Goal: Browse casually: Explore the website without a specific task or goal

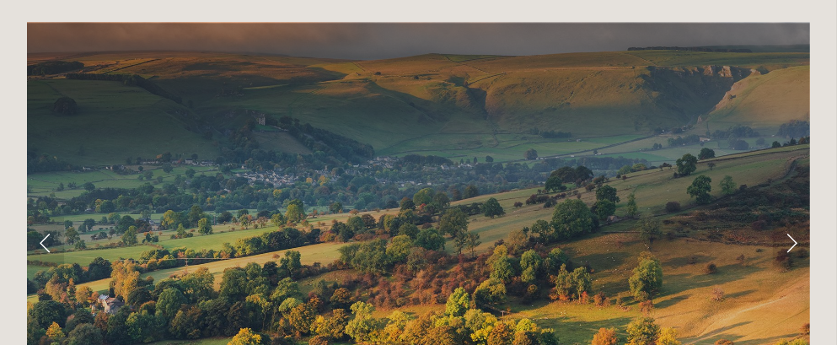
scroll to position [3156, 0]
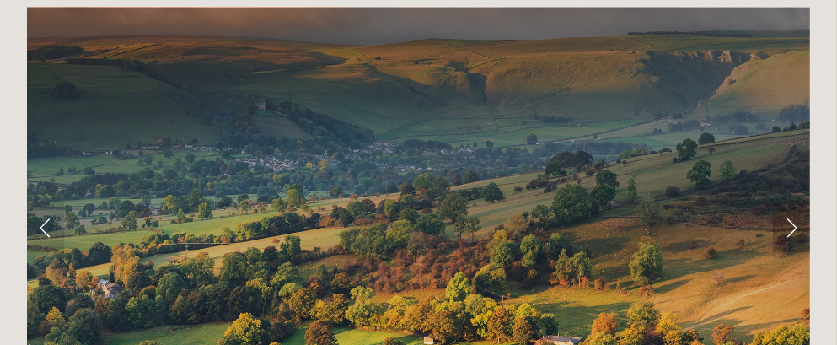
click at [790, 202] on link "Next Slide" at bounding box center [791, 227] width 37 height 51
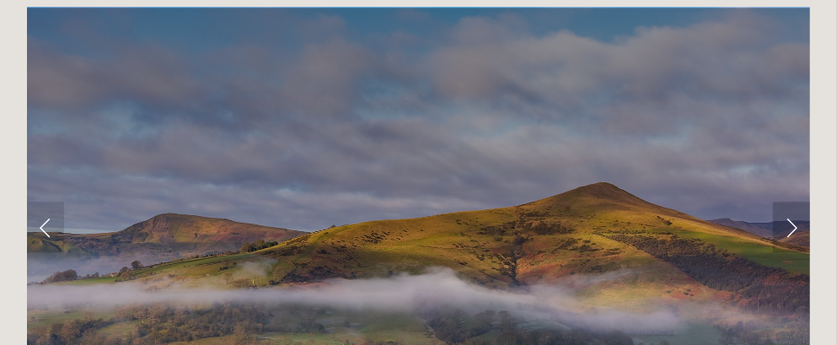
click at [790, 202] on link "Next Slide" at bounding box center [791, 227] width 37 height 51
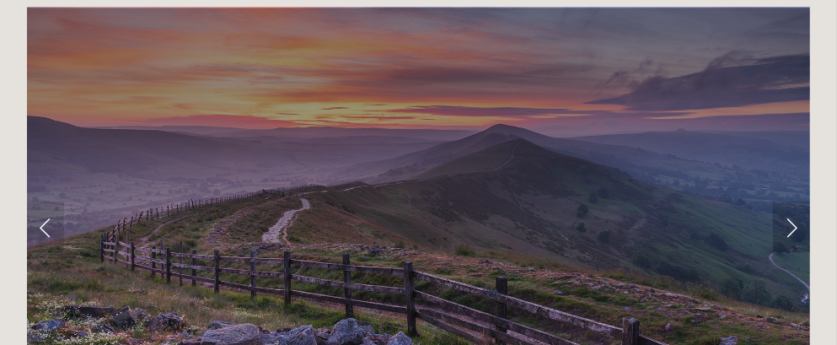
click at [790, 202] on link "Next Slide" at bounding box center [791, 227] width 37 height 51
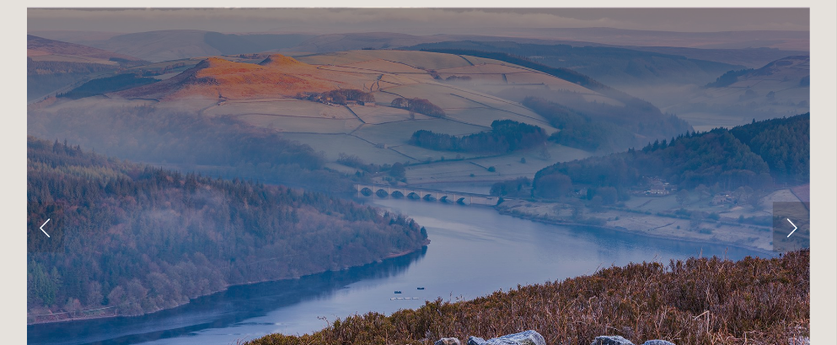
click at [790, 202] on link "Next Slide" at bounding box center [791, 227] width 37 height 51
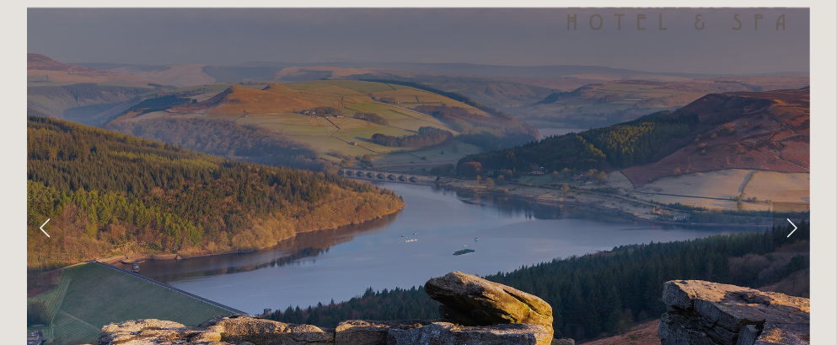
click at [790, 202] on link "Next Slide" at bounding box center [791, 227] width 37 height 51
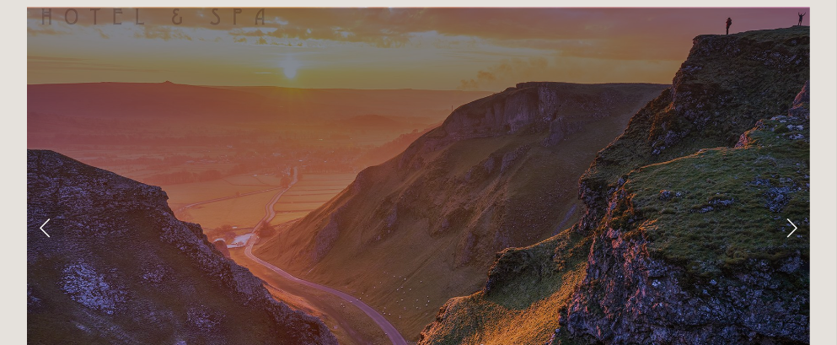
click at [790, 202] on link "Next Slide" at bounding box center [791, 227] width 37 height 51
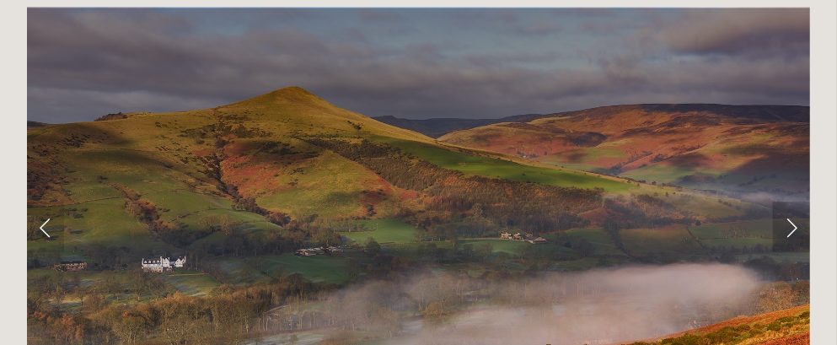
click at [790, 202] on link "Next Slide" at bounding box center [791, 227] width 37 height 51
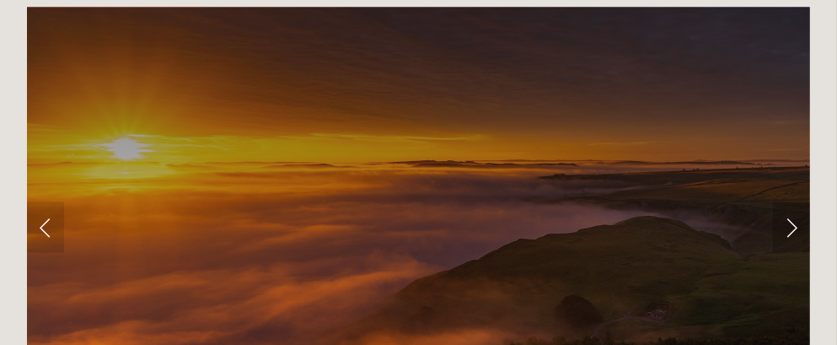
click at [790, 202] on link "Next Slide" at bounding box center [791, 227] width 37 height 51
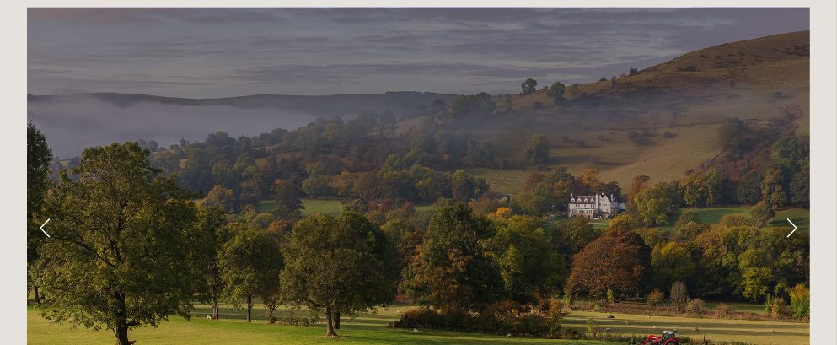
click at [790, 202] on link "Next Slide" at bounding box center [791, 227] width 37 height 51
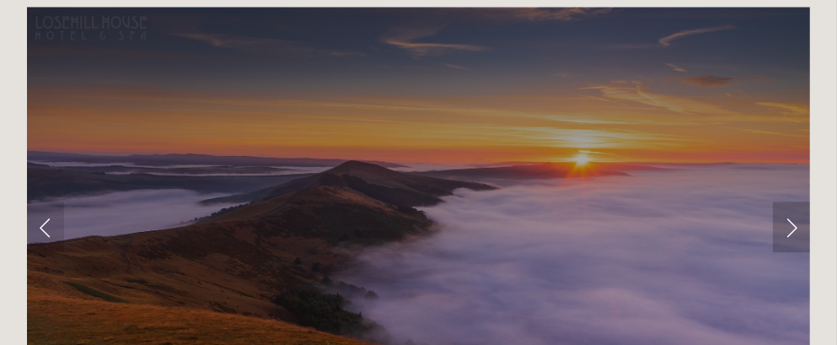
click at [790, 202] on link "Next Slide" at bounding box center [791, 227] width 37 height 51
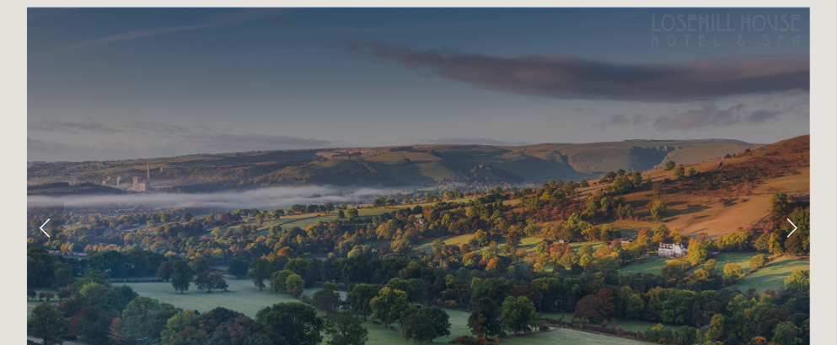
click at [790, 202] on link "Next Slide" at bounding box center [791, 227] width 37 height 51
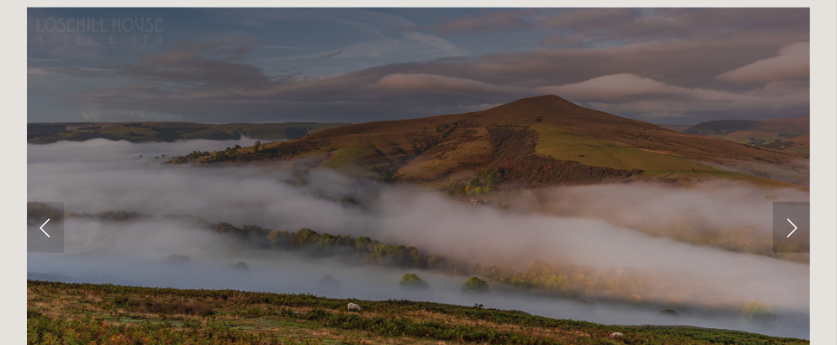
click at [790, 202] on link "Next Slide" at bounding box center [791, 227] width 37 height 51
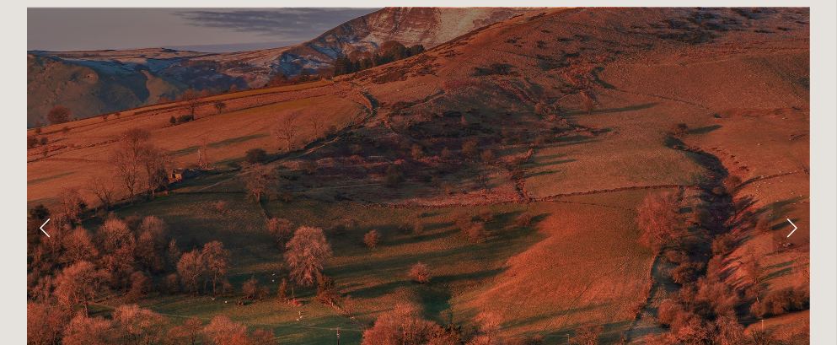
click at [790, 202] on link "Next Slide" at bounding box center [791, 227] width 37 height 51
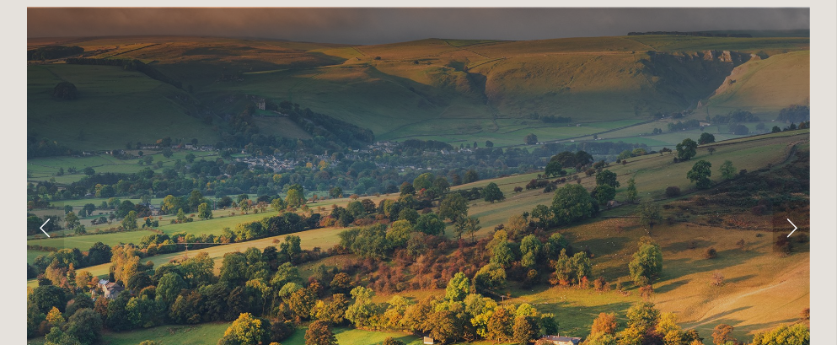
click at [790, 202] on link "Next Slide" at bounding box center [791, 227] width 37 height 51
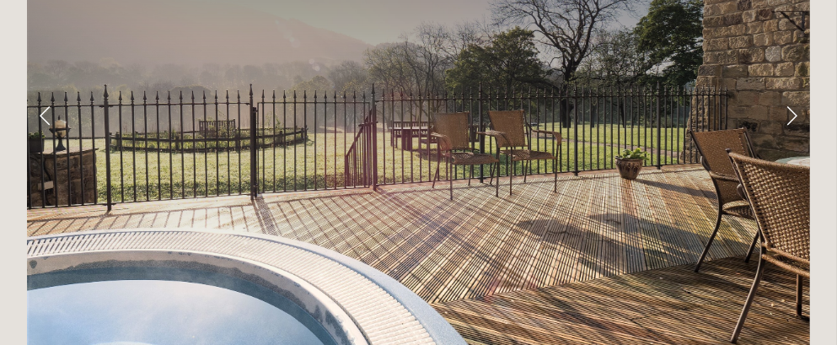
scroll to position [2641, 0]
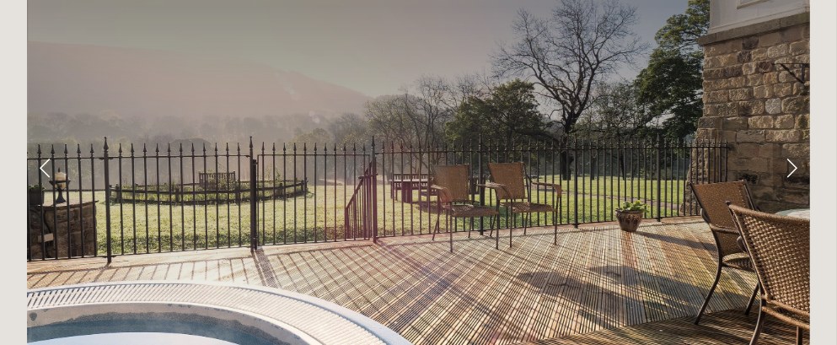
click at [785, 142] on link "Next Slide" at bounding box center [791, 167] width 37 height 51
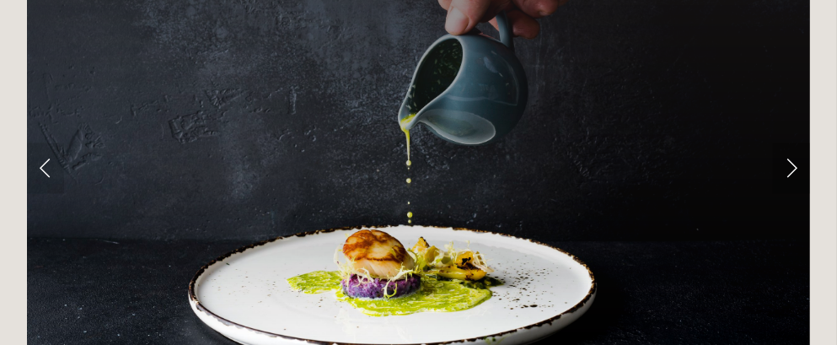
click at [785, 142] on link "Next Slide" at bounding box center [791, 167] width 37 height 51
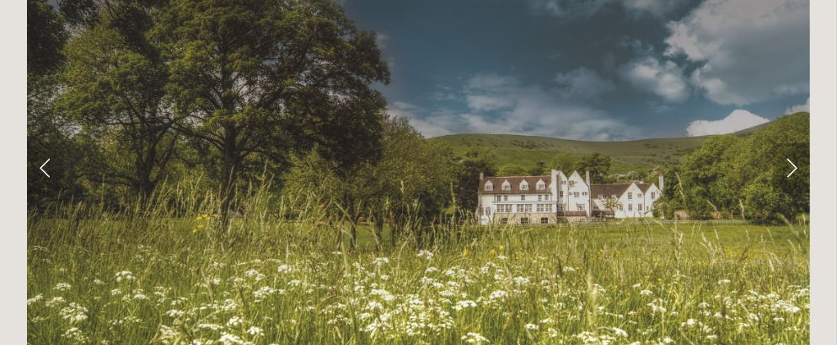
click at [785, 142] on link "Next Slide" at bounding box center [791, 167] width 37 height 51
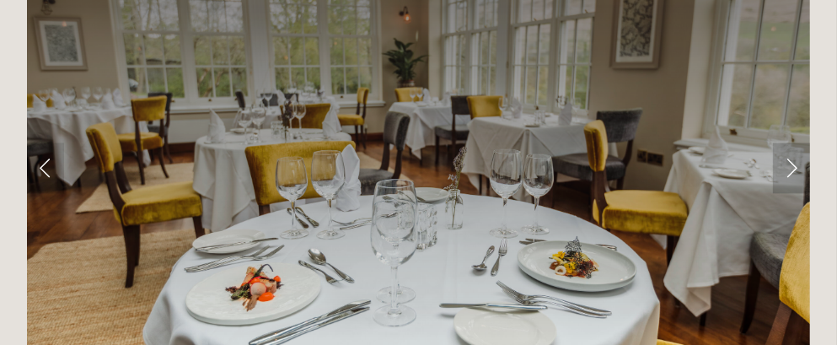
click at [785, 142] on link "Next Slide" at bounding box center [791, 167] width 37 height 51
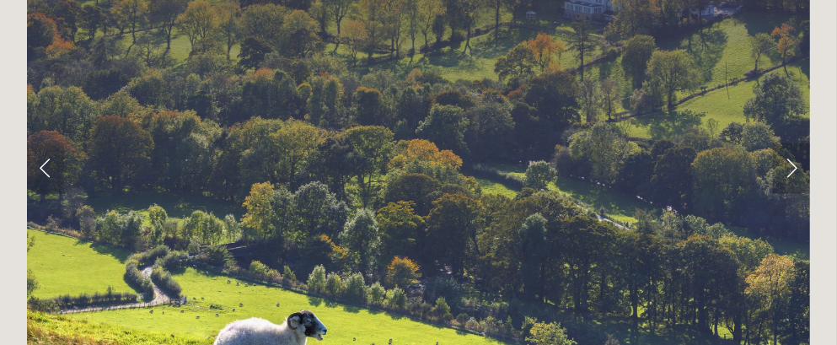
click at [785, 142] on link "Next Slide" at bounding box center [791, 167] width 37 height 51
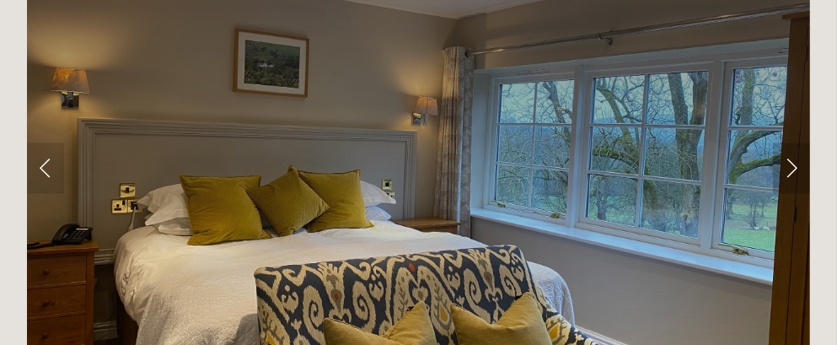
click at [785, 142] on link "Next Slide" at bounding box center [791, 167] width 37 height 51
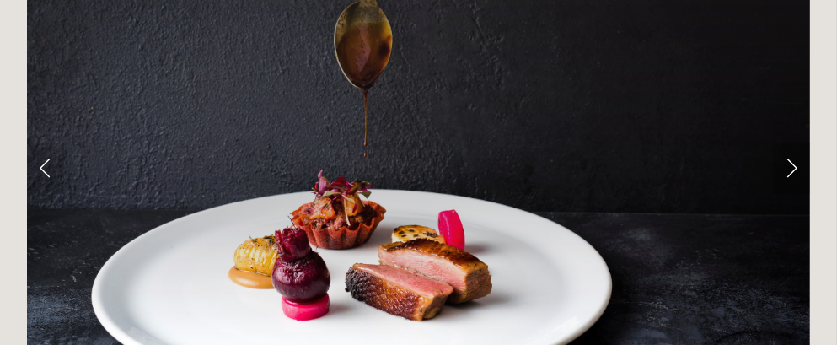
click at [786, 142] on link "Next Slide" at bounding box center [791, 167] width 37 height 51
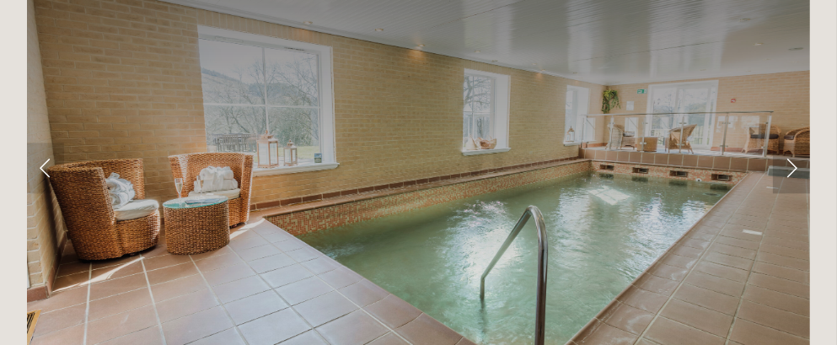
click at [786, 142] on link "Next Slide" at bounding box center [791, 167] width 37 height 51
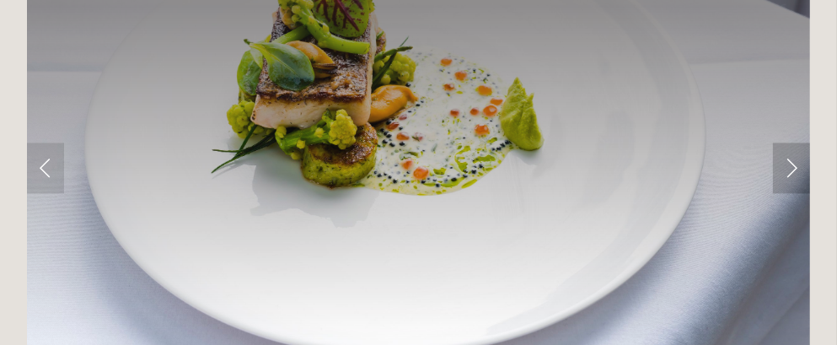
click at [788, 142] on link "Next Slide" at bounding box center [791, 167] width 37 height 51
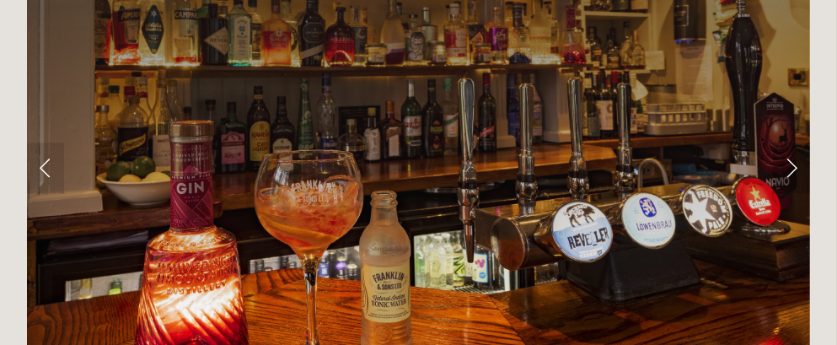
click at [788, 142] on link "Next Slide" at bounding box center [791, 167] width 37 height 51
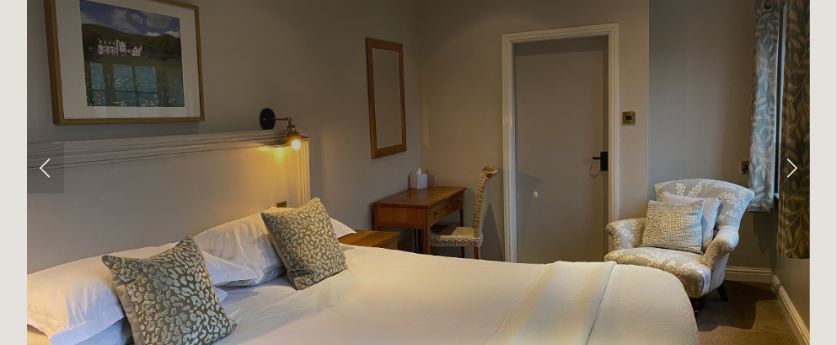
click at [793, 142] on link "Next Slide" at bounding box center [791, 167] width 37 height 51
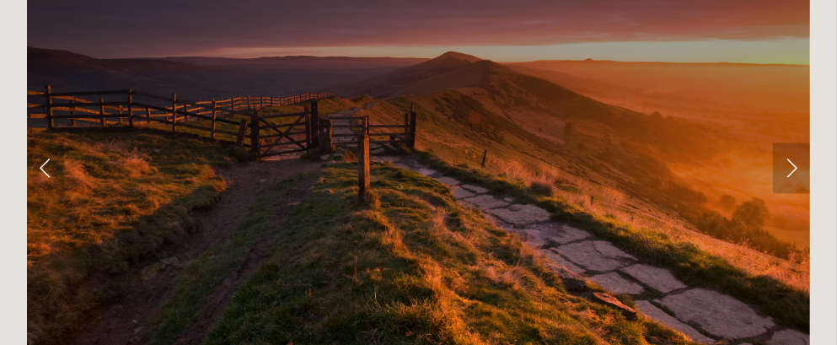
click at [794, 142] on link "Next Slide" at bounding box center [791, 167] width 37 height 51
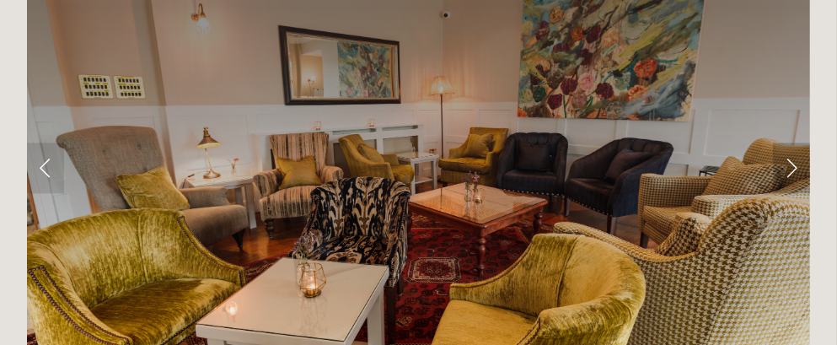
click at [794, 142] on link "Next Slide" at bounding box center [791, 167] width 37 height 51
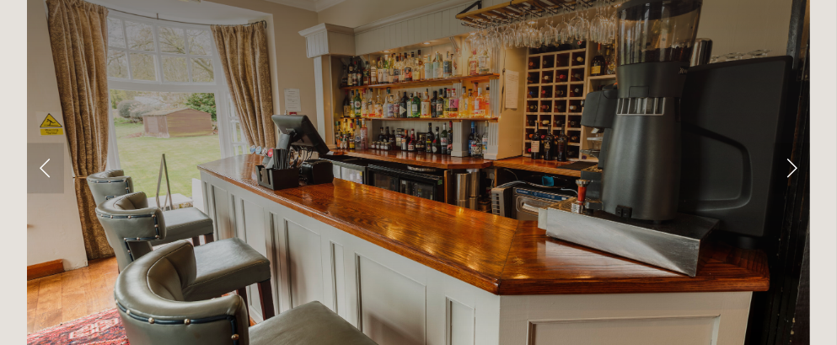
click at [796, 142] on link "Next Slide" at bounding box center [791, 167] width 37 height 51
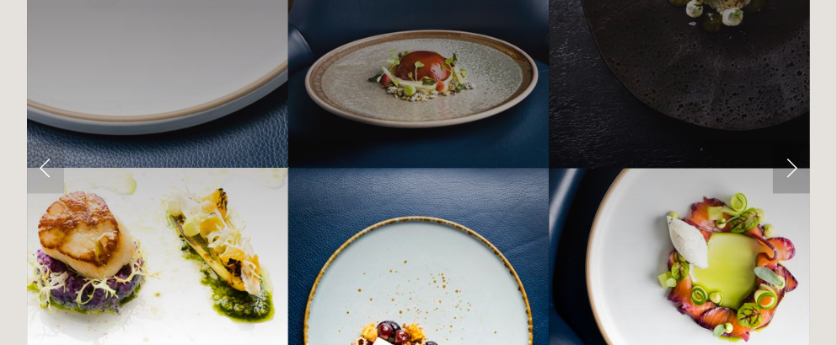
click at [796, 142] on link "Next Slide" at bounding box center [791, 167] width 37 height 51
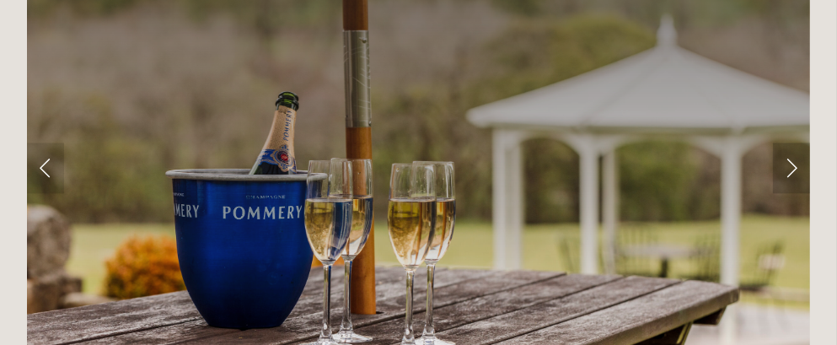
click at [798, 142] on link "Next Slide" at bounding box center [791, 167] width 37 height 51
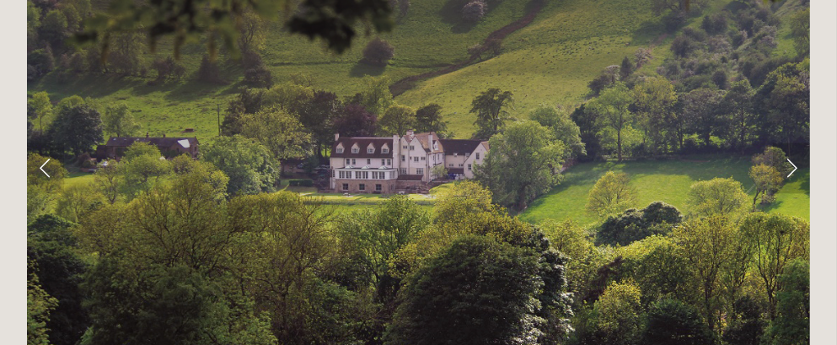
click at [799, 142] on link "Next Slide" at bounding box center [791, 167] width 37 height 51
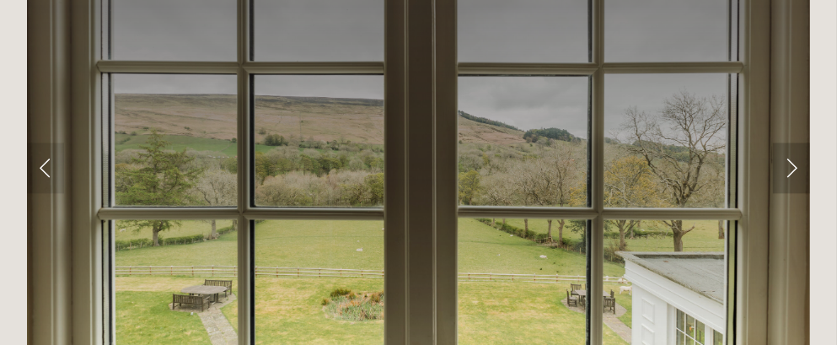
click at [800, 142] on link "Next Slide" at bounding box center [791, 167] width 37 height 51
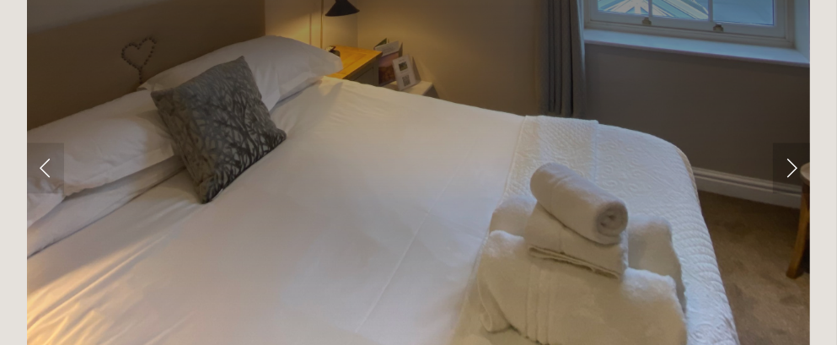
click at [800, 142] on link "Next Slide" at bounding box center [791, 167] width 37 height 51
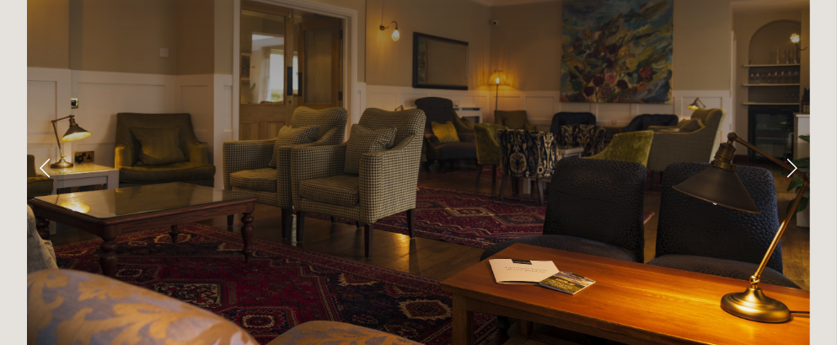
click at [793, 142] on link "Next Slide" at bounding box center [791, 167] width 37 height 51
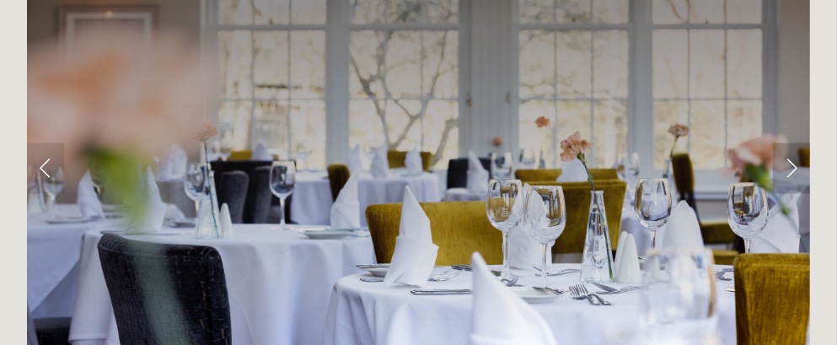
click at [793, 142] on link "Next Slide" at bounding box center [791, 167] width 37 height 51
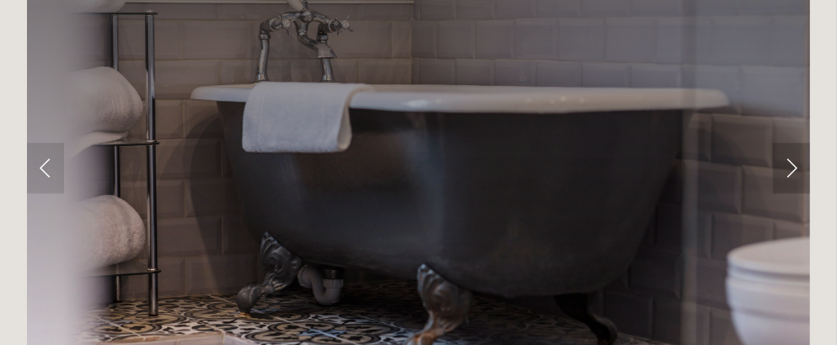
click at [793, 142] on link "Next Slide" at bounding box center [791, 167] width 37 height 51
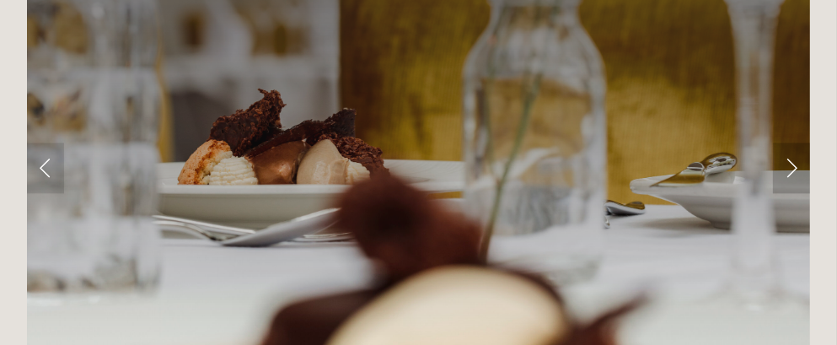
click at [793, 142] on link "Next Slide" at bounding box center [791, 167] width 37 height 51
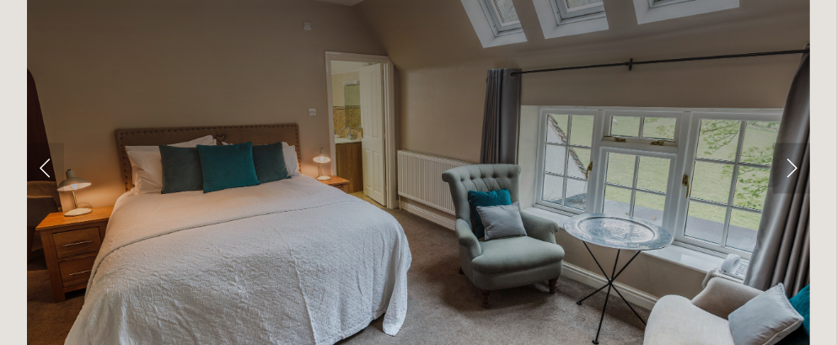
click at [793, 142] on link "Next Slide" at bounding box center [791, 167] width 37 height 51
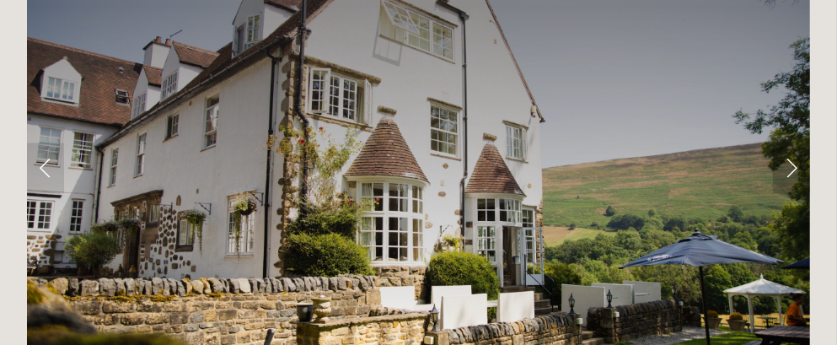
click at [796, 142] on link "Next Slide" at bounding box center [791, 167] width 37 height 51
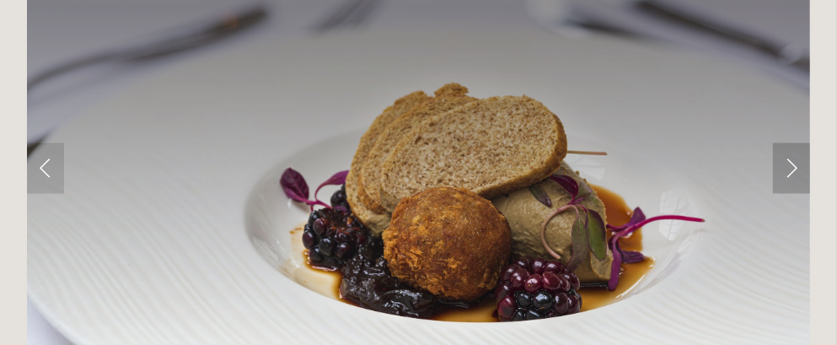
click at [796, 142] on link "Next Slide" at bounding box center [791, 167] width 37 height 51
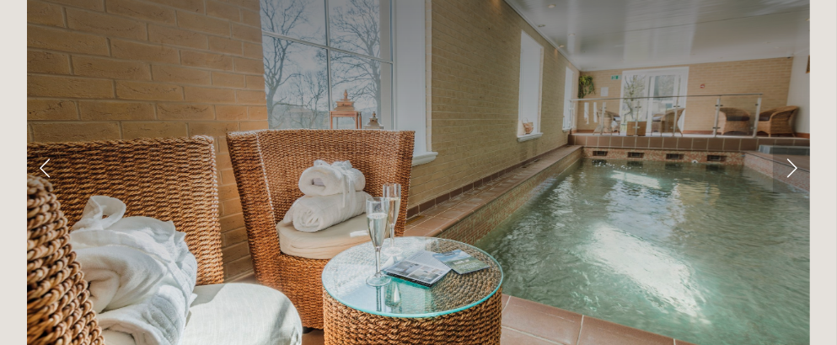
click at [798, 142] on link "Next Slide" at bounding box center [791, 167] width 37 height 51
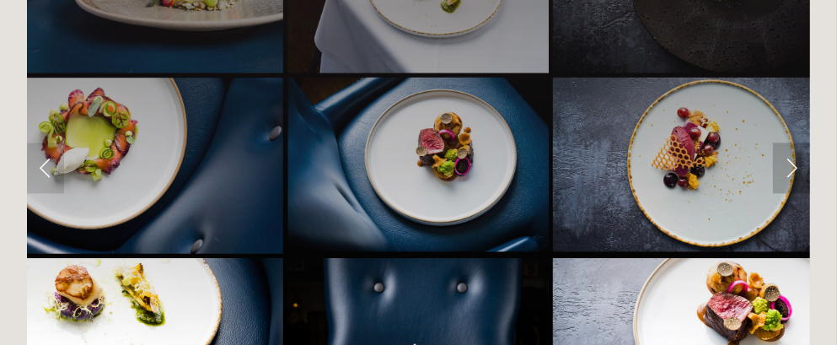
click at [798, 142] on link "Next Slide" at bounding box center [791, 167] width 37 height 51
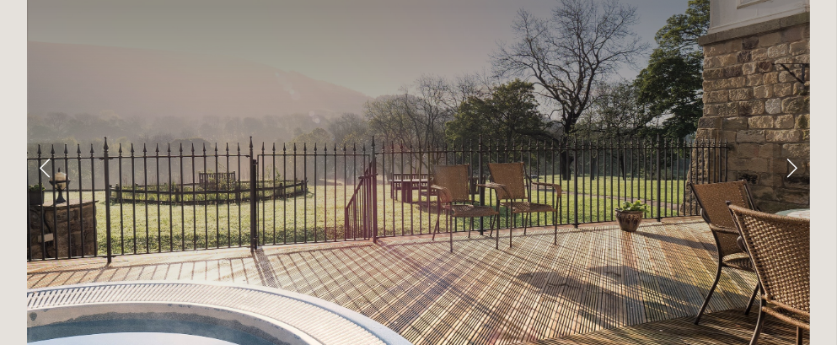
click at [803, 142] on link "Next Slide" at bounding box center [791, 167] width 37 height 51
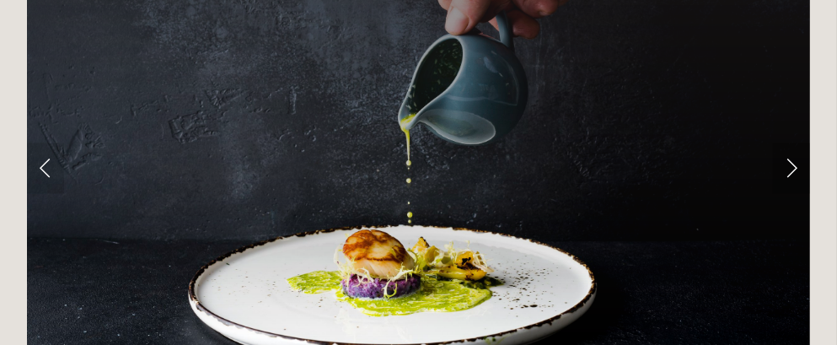
click at [803, 142] on link "Next Slide" at bounding box center [791, 167] width 37 height 51
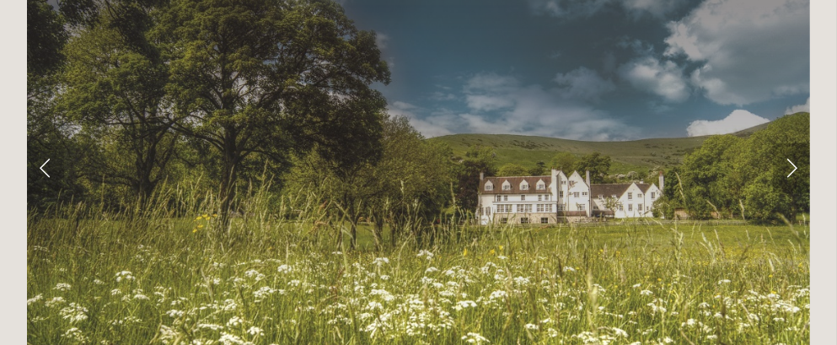
click at [796, 142] on link "Next Slide" at bounding box center [791, 167] width 37 height 51
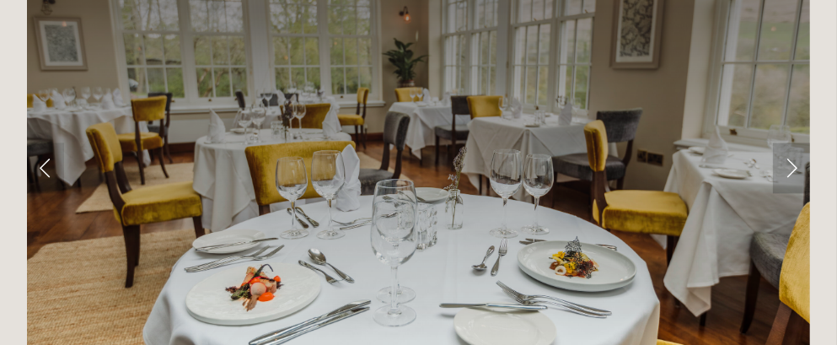
click at [796, 142] on link "Next Slide" at bounding box center [791, 167] width 37 height 51
click at [789, 142] on link "Next Slide" at bounding box center [791, 167] width 37 height 51
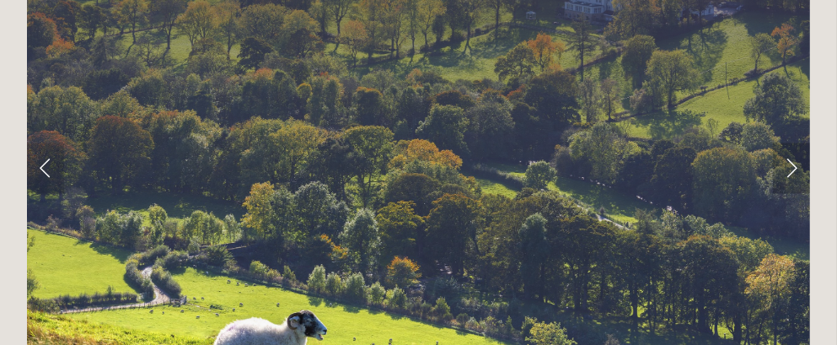
click at [789, 142] on link "Next Slide" at bounding box center [791, 167] width 37 height 51
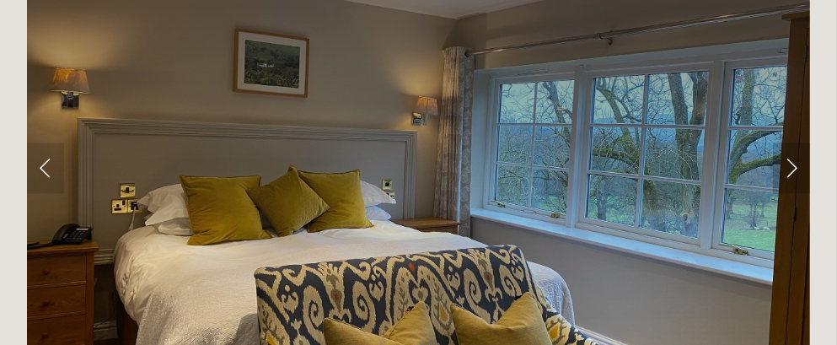
click at [789, 142] on link "Next Slide" at bounding box center [791, 167] width 37 height 51
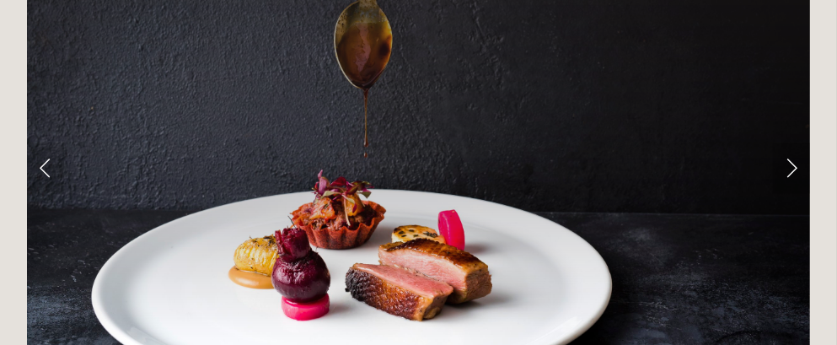
click at [789, 142] on link "Next Slide" at bounding box center [791, 167] width 37 height 51
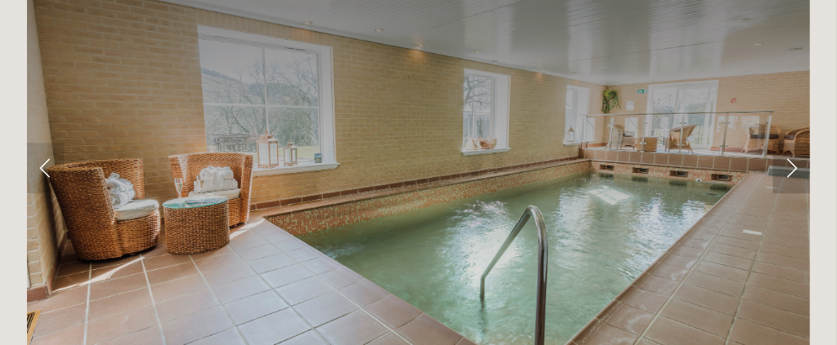
click at [789, 142] on link "Next Slide" at bounding box center [791, 167] width 37 height 51
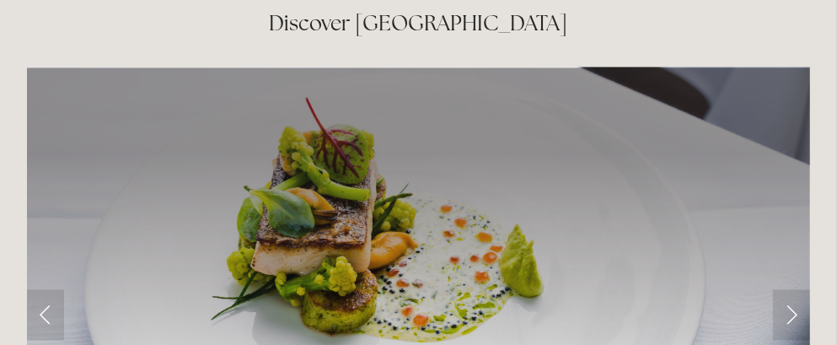
scroll to position [2479, 0]
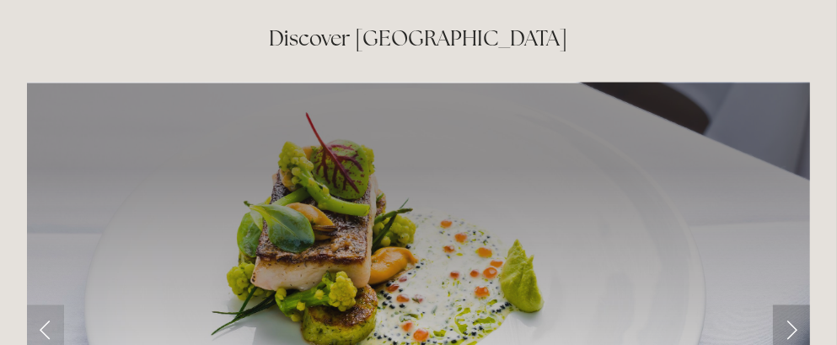
click at [790, 304] on link "Next Slide" at bounding box center [791, 329] width 37 height 51
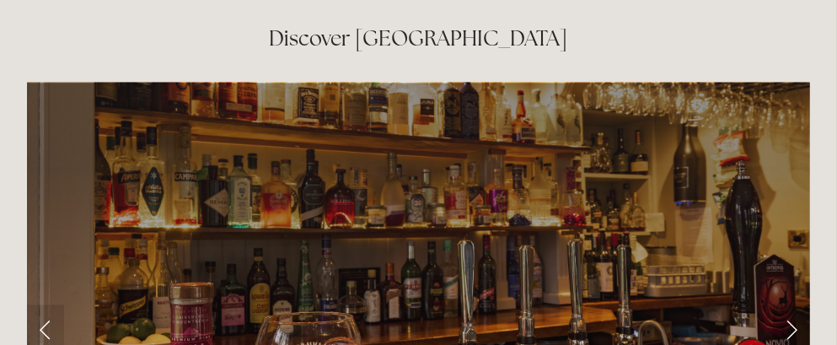
click at [790, 304] on link "Next Slide" at bounding box center [791, 329] width 37 height 51
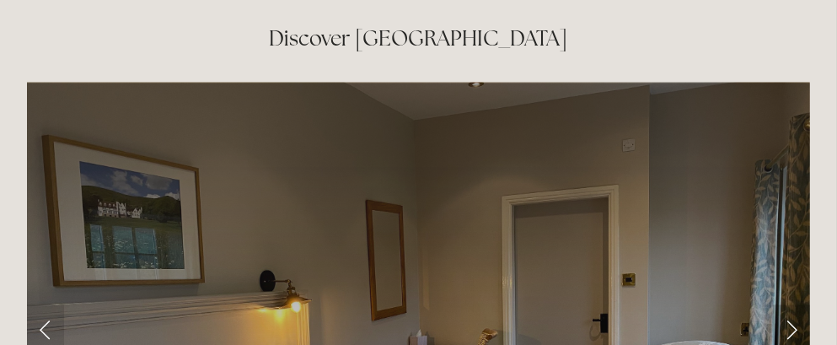
click at [790, 304] on link "Next Slide" at bounding box center [791, 329] width 37 height 51
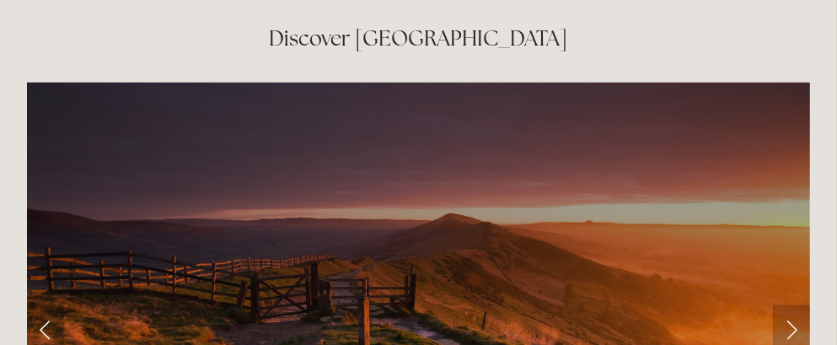
click at [788, 304] on link "Next Slide" at bounding box center [791, 329] width 37 height 51
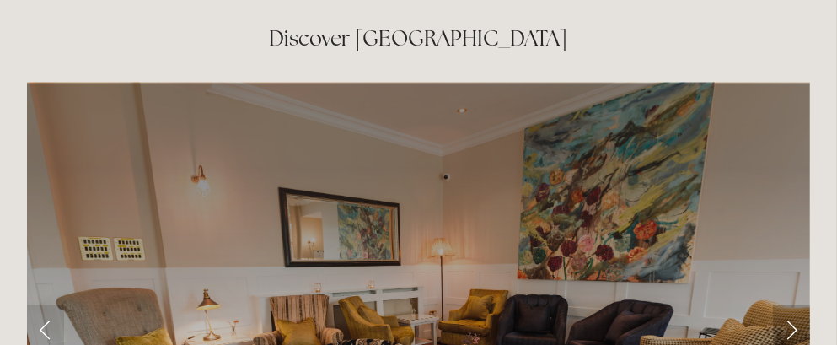
click at [788, 304] on link "Next Slide" at bounding box center [791, 329] width 37 height 51
